Goal: Complete application form

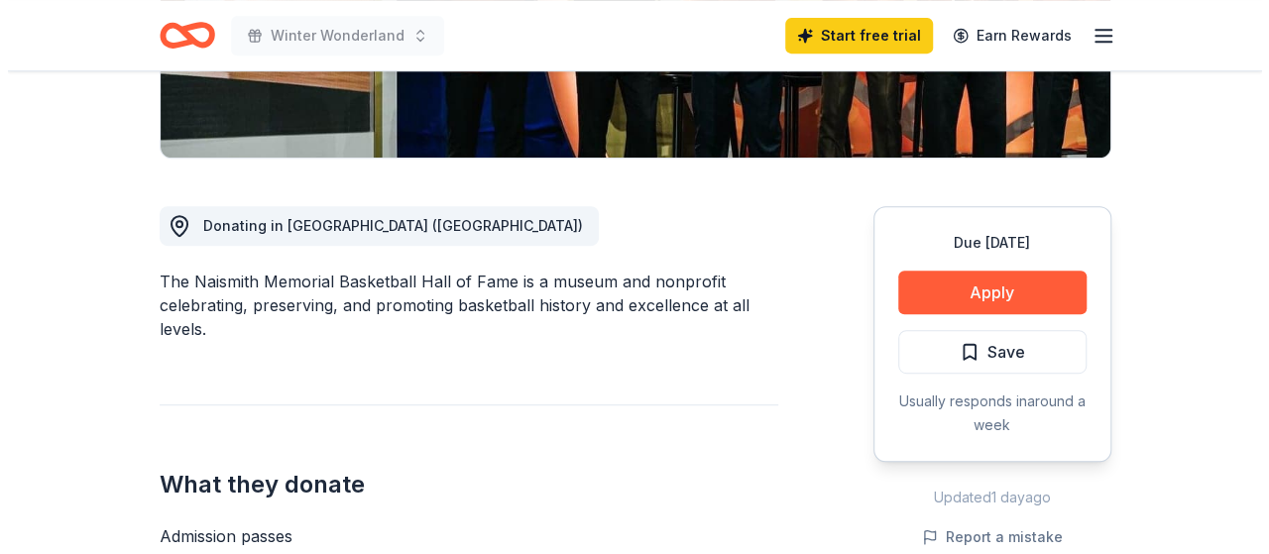
scroll to position [447, 0]
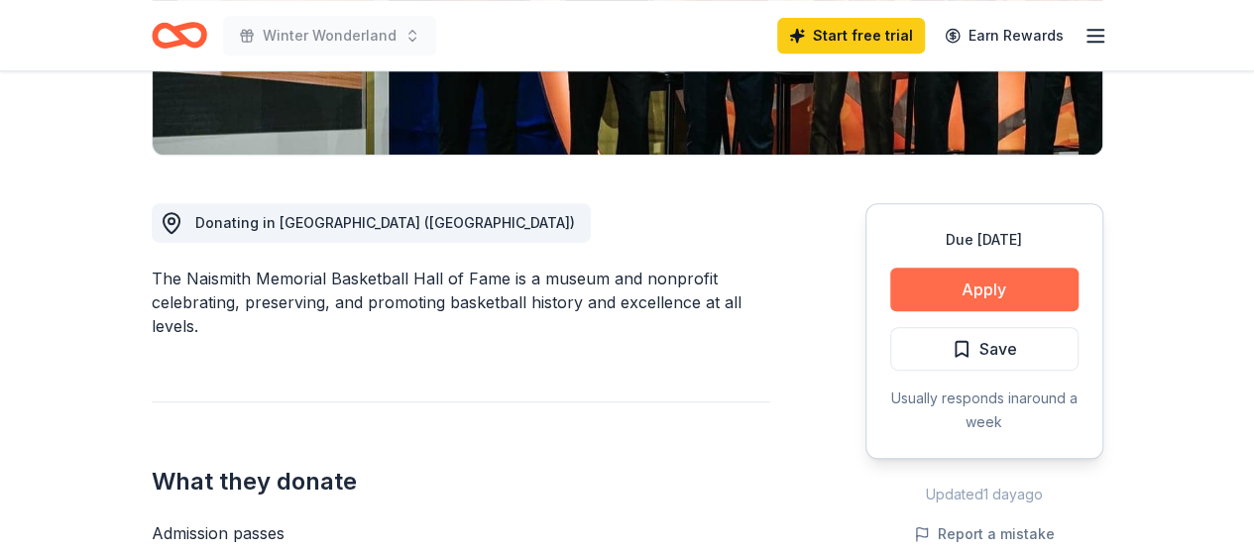
click at [1000, 280] on button "Apply" at bounding box center [984, 290] width 188 height 44
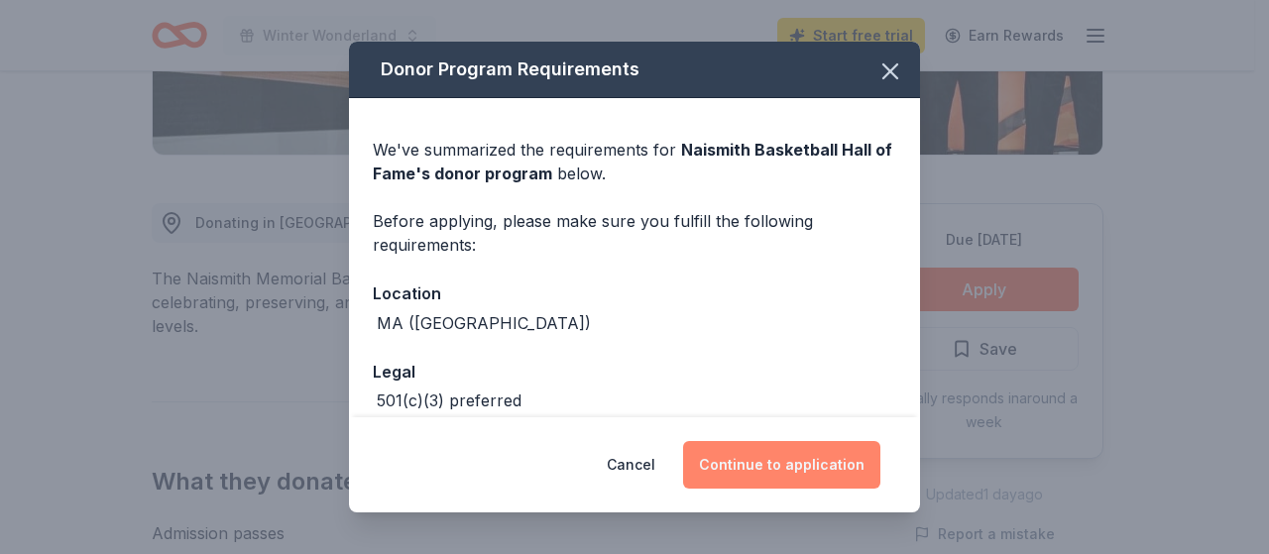
click at [777, 458] on button "Continue to application" at bounding box center [781, 465] width 197 height 48
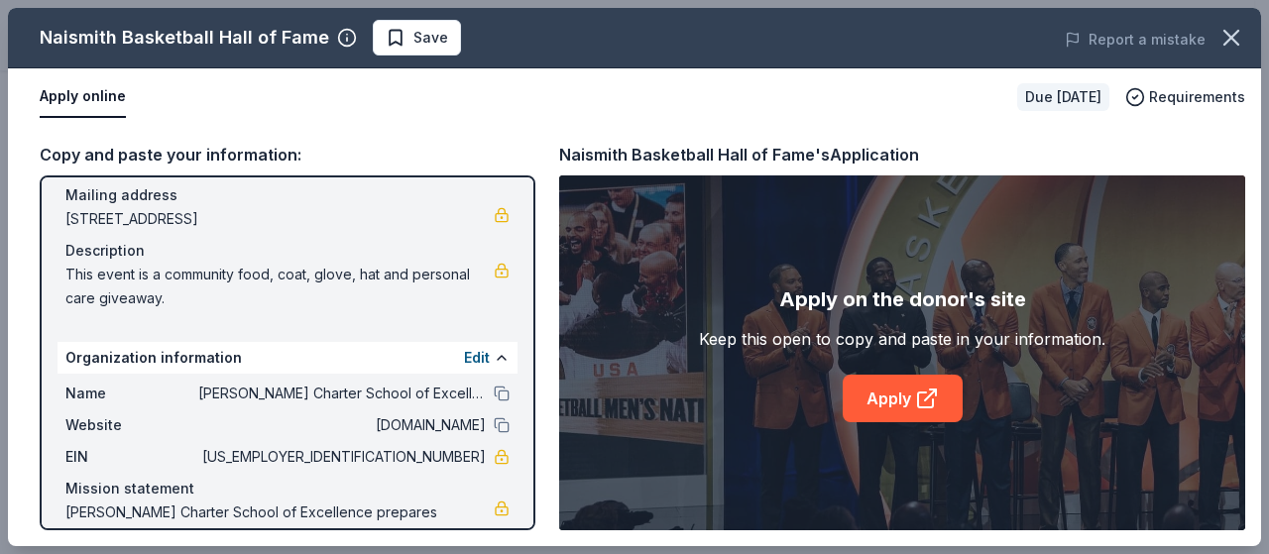
scroll to position [147, 0]
click at [884, 403] on link "Apply" at bounding box center [902, 399] width 120 height 48
click at [894, 394] on link "Apply" at bounding box center [902, 399] width 120 height 48
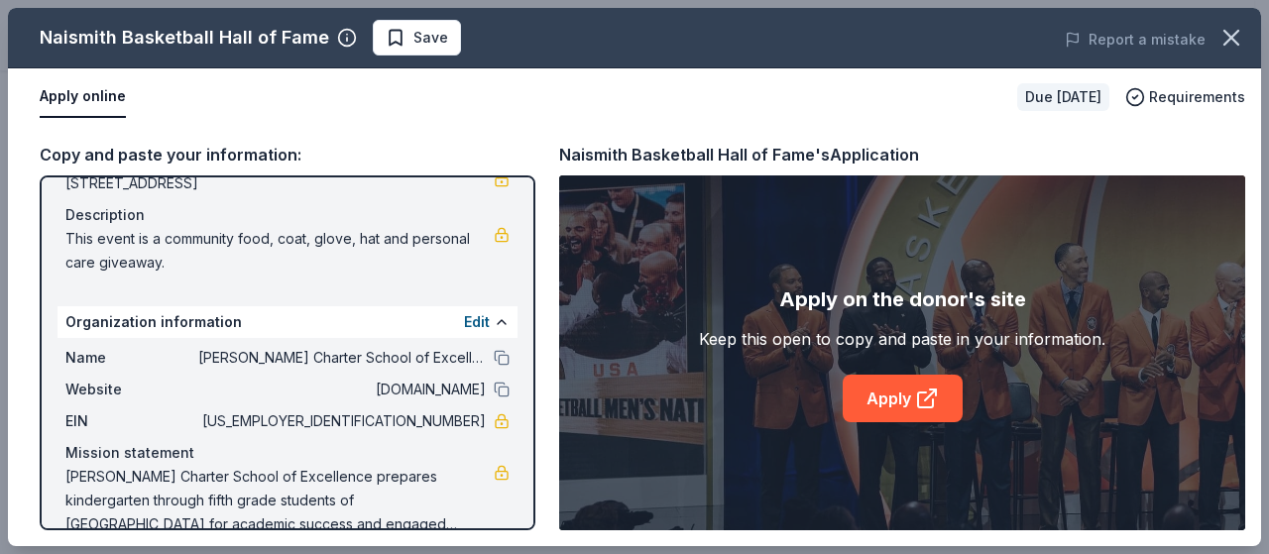
scroll to position [212, 0]
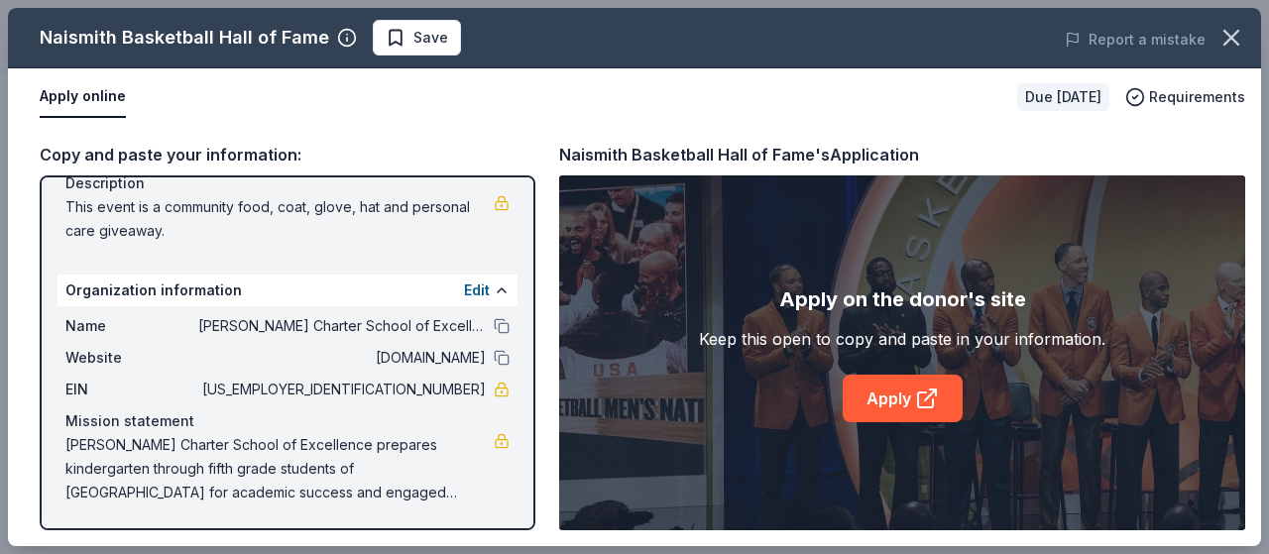
click at [260, 155] on div "Copy and paste your information:" at bounding box center [288, 155] width 496 height 26
click at [135, 149] on div "Copy and paste your information:" at bounding box center [288, 155] width 496 height 26
click at [137, 156] on div "Copy and paste your information:" at bounding box center [288, 155] width 496 height 26
click at [494, 326] on button at bounding box center [502, 326] width 16 height 16
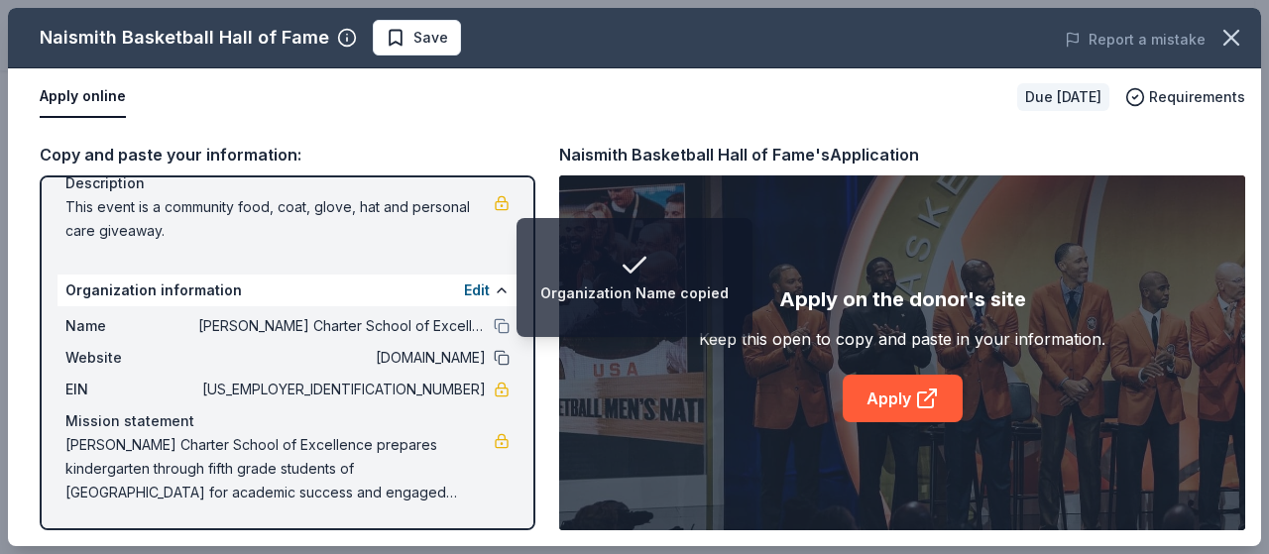
click at [494, 352] on button at bounding box center [502, 358] width 16 height 16
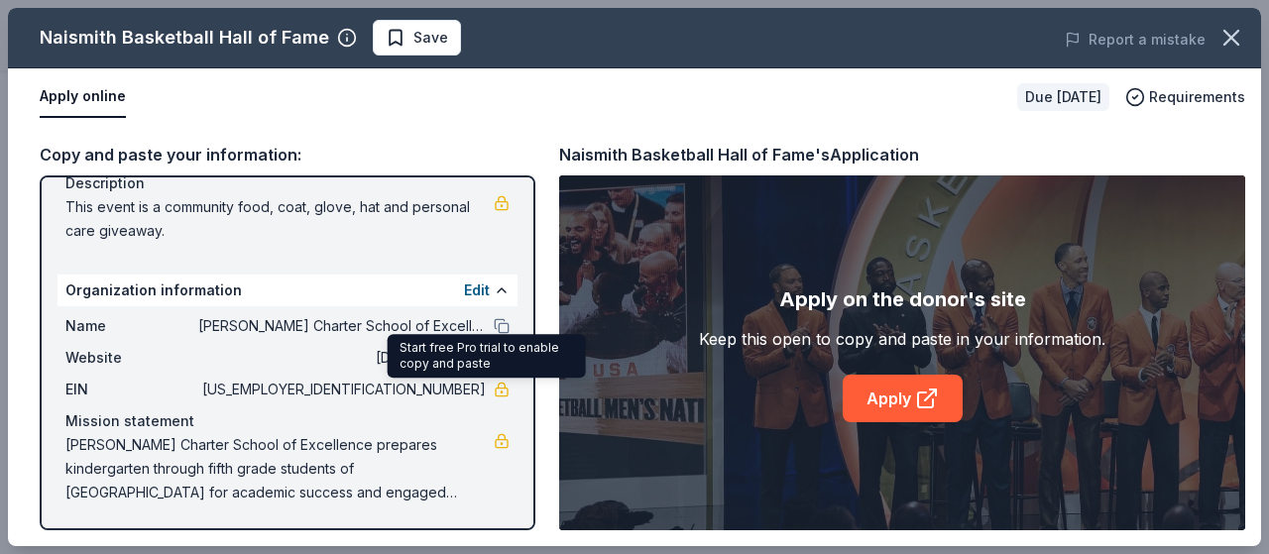
click at [494, 391] on link at bounding box center [502, 390] width 16 height 16
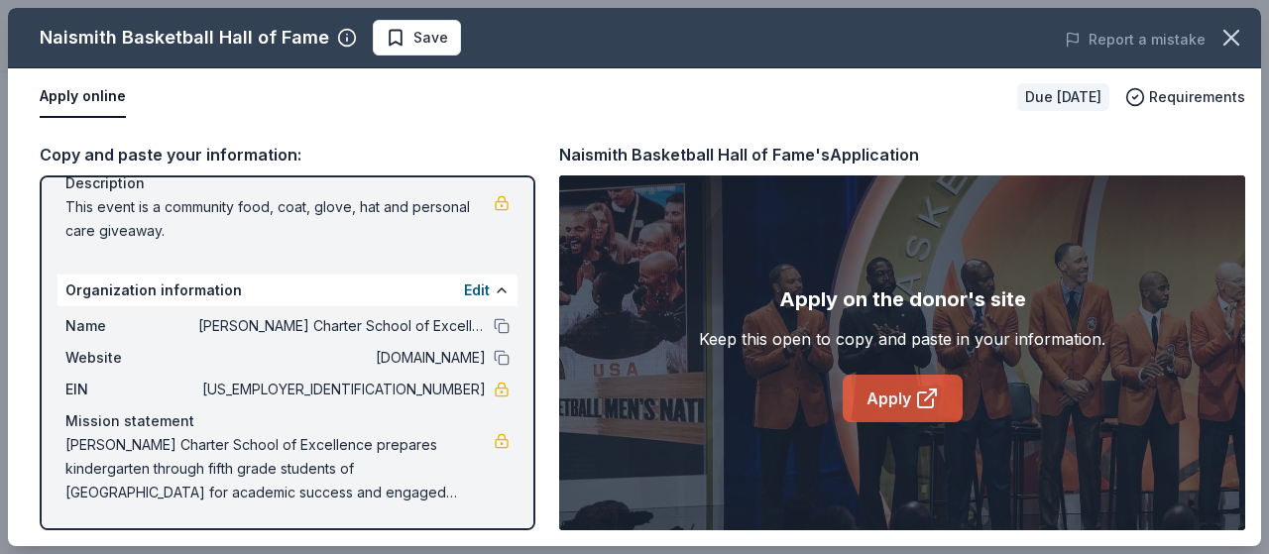
click at [892, 396] on link "Apply" at bounding box center [902, 399] width 120 height 48
